Goal: Information Seeking & Learning: Find specific fact

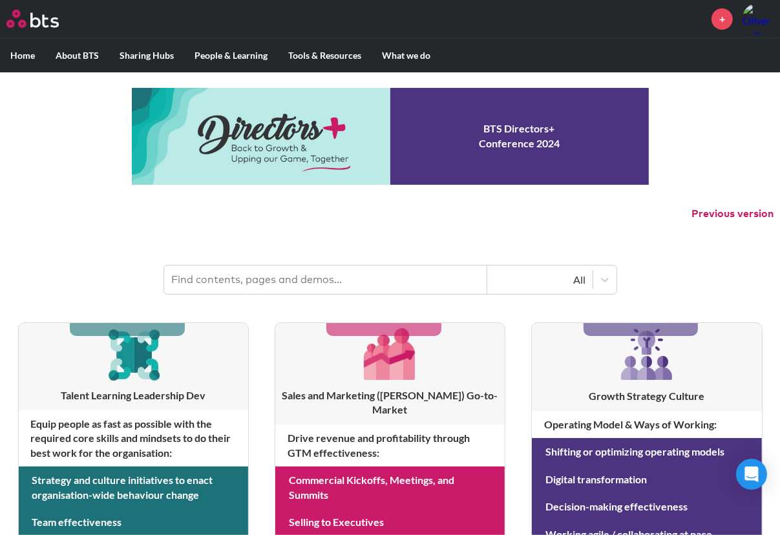
click at [232, 266] on input "text" at bounding box center [325, 279] width 323 height 28
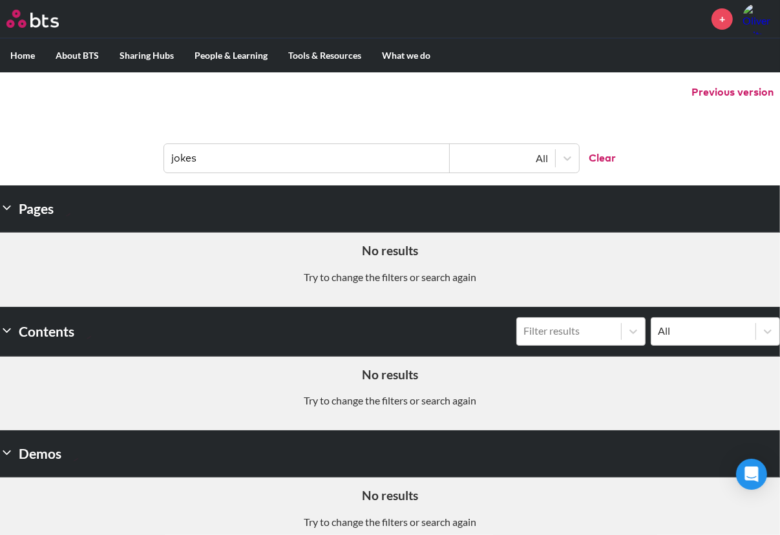
scroll to position [121, 0]
click at [269, 151] on input "jokes" at bounding box center [306, 158] width 285 height 28
type input "joke"
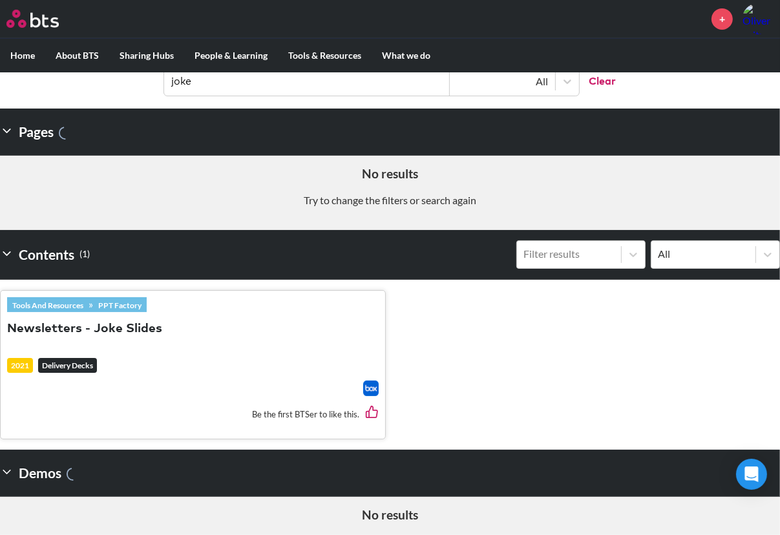
scroll to position [233, 0]
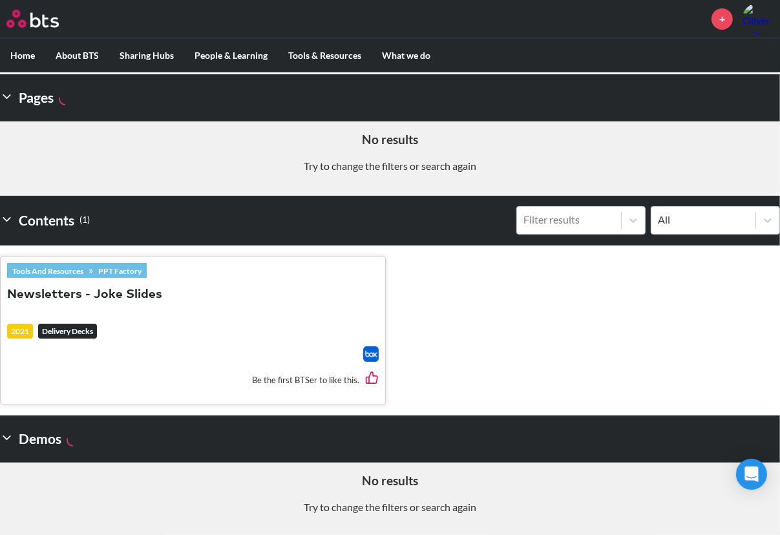
click at [116, 296] on button "Newsletters - Joke Slides" at bounding box center [84, 294] width 155 height 17
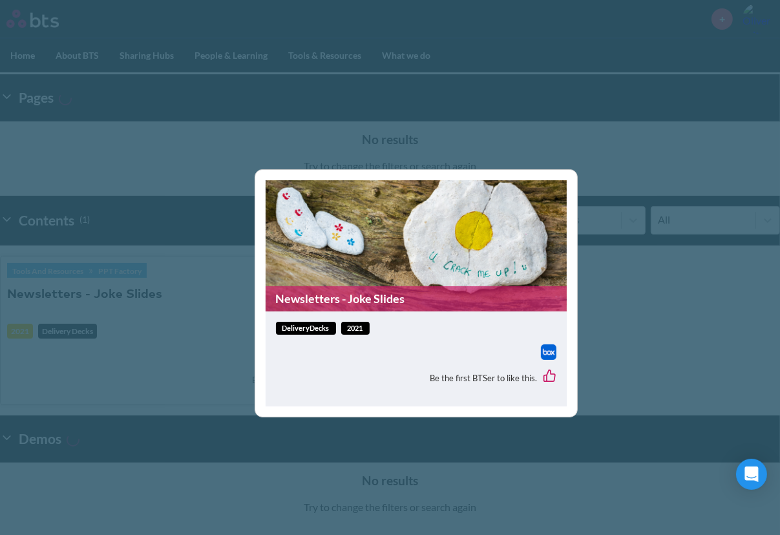
click at [314, 330] on span "deliveryDecks" at bounding box center [306, 329] width 60 height 14
click at [551, 349] on img at bounding box center [549, 352] width 16 height 16
